Goal: Information Seeking & Learning: Find specific fact

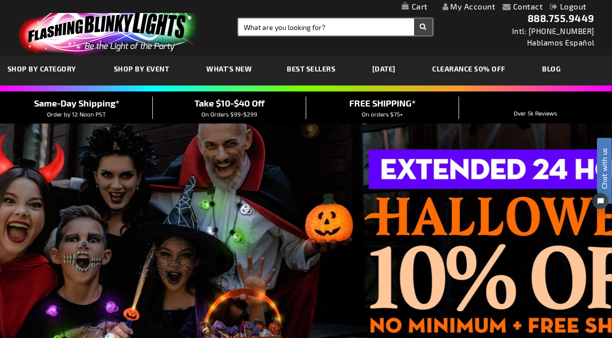
click at [269, 30] on input "Search" at bounding box center [335, 26] width 194 height 17
type input "11838"
click at [414, 18] on button "Search" at bounding box center [423, 26] width 18 height 17
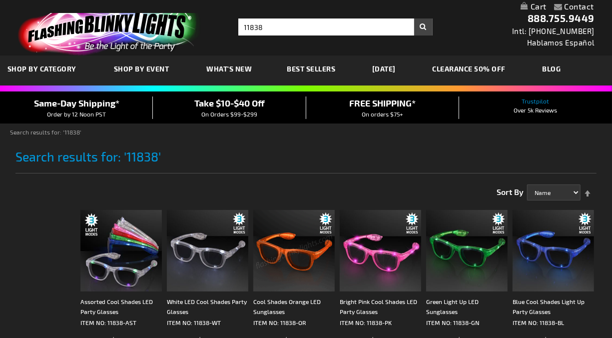
click at [293, 274] on img at bounding box center [293, 250] width 81 height 81
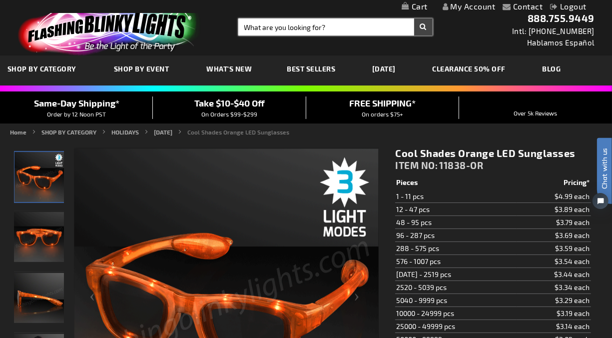
click at [244, 32] on input "Search" at bounding box center [335, 26] width 194 height 17
type input "11838"
click at [414, 18] on button "Search" at bounding box center [423, 26] width 18 height 17
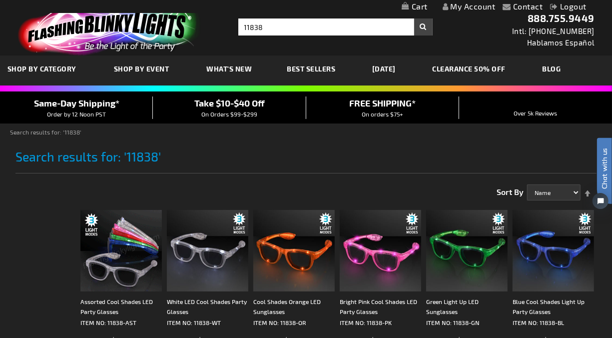
click at [107, 256] on img at bounding box center [120, 250] width 81 height 81
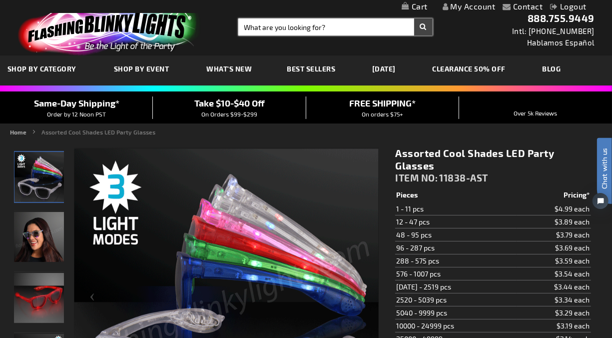
click at [253, 28] on input "Search" at bounding box center [335, 26] width 194 height 17
type input "iridescent boa"
click at [414, 18] on button "Search" at bounding box center [423, 26] width 18 height 17
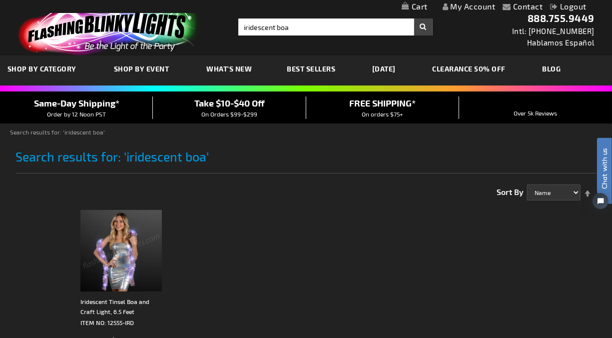
click at [127, 254] on img at bounding box center [120, 250] width 81 height 81
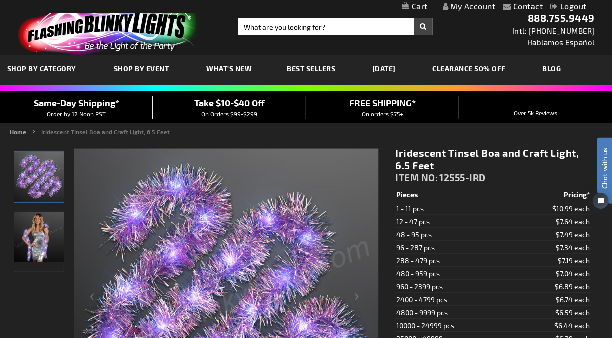
click at [44, 238] on img "Woman wearing Iridescent Tinsel Boa and Craft Light, 6.5 Feet" at bounding box center [39, 237] width 50 height 50
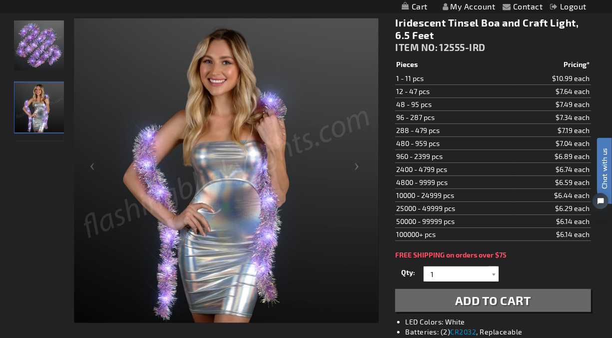
scroll to position [111, 0]
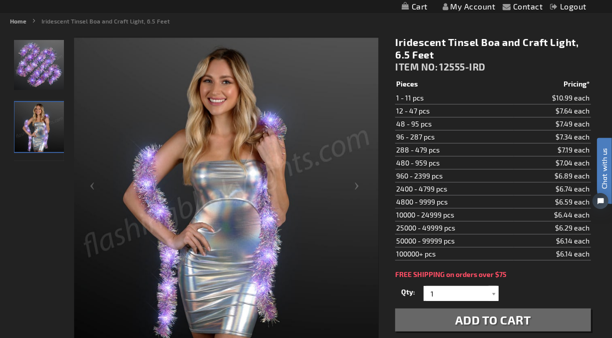
click at [41, 177] on div at bounding box center [39, 189] width 50 height 306
click at [36, 70] on img "Iridescent Tinsel Boa and Craft Light, 6.5 Feet" at bounding box center [39, 65] width 50 height 50
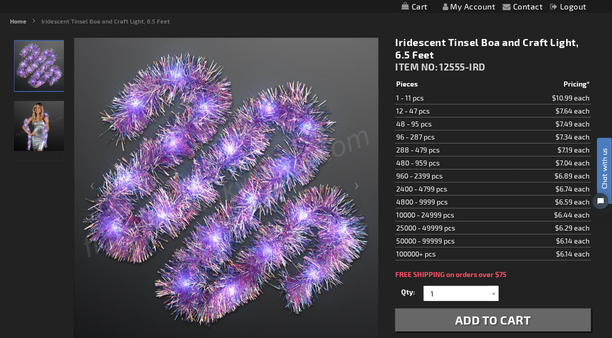
click at [493, 62] on div "Iridescent Tinsel Boa and Craft Light, 6.5 Feet ITEM NO: 12555-IRD" at bounding box center [492, 56] width 195 height 41
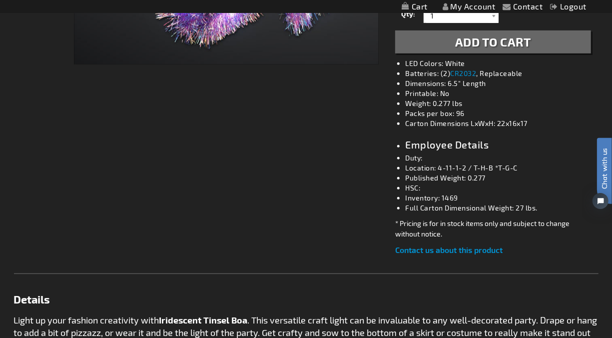
scroll to position [0, 0]
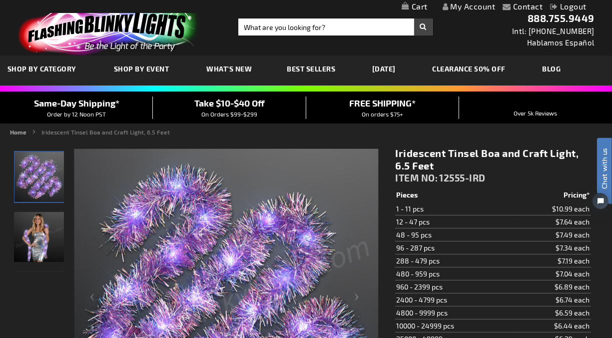
click at [75, 34] on img at bounding box center [107, 28] width 195 height 54
